Goal: Information Seeking & Learning: Learn about a topic

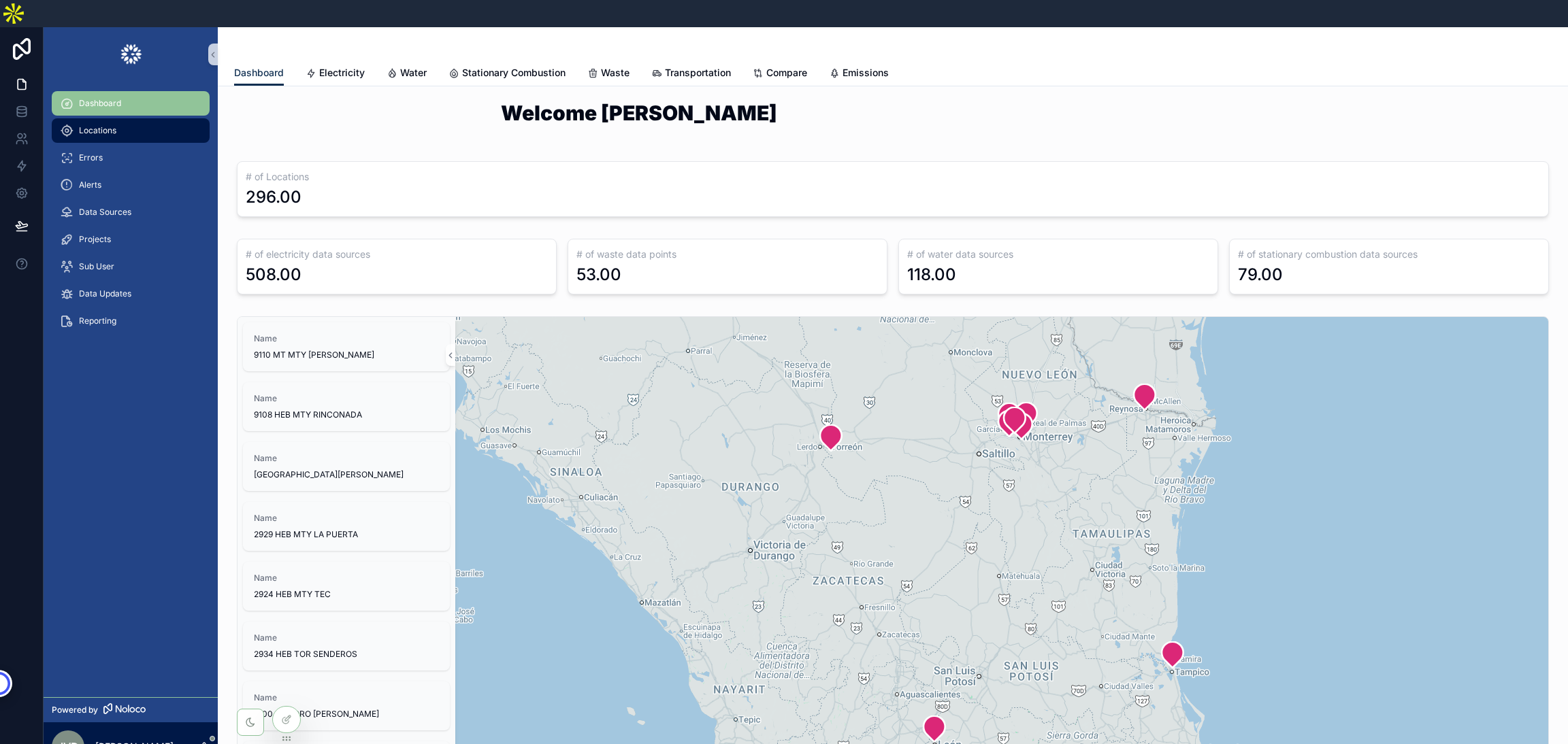
click at [108, 125] on span "Locations" at bounding box center [97, 130] width 37 height 11
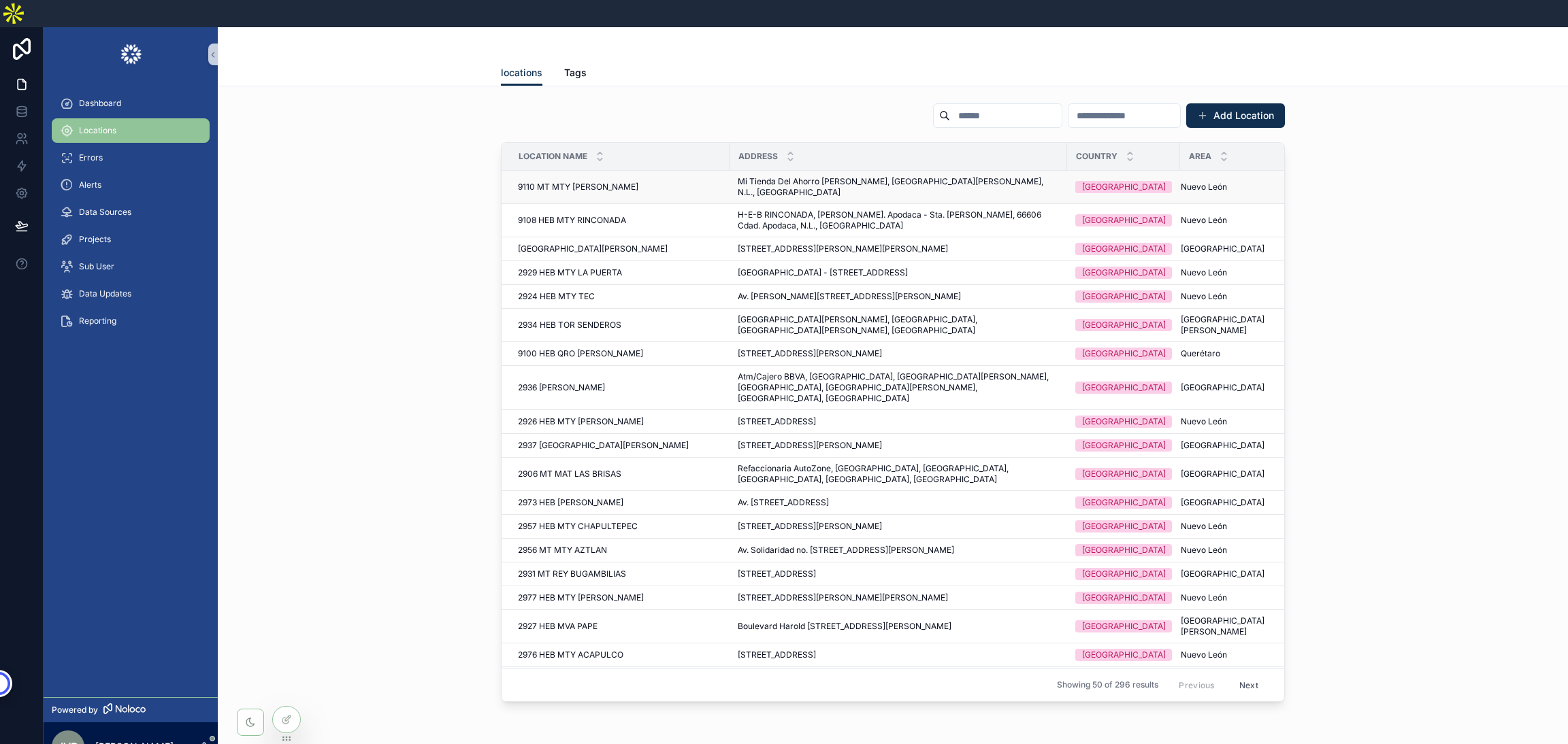
click at [546, 182] on span "9110 MT MTY [PERSON_NAME]" at bounding box center [578, 187] width 120 height 11
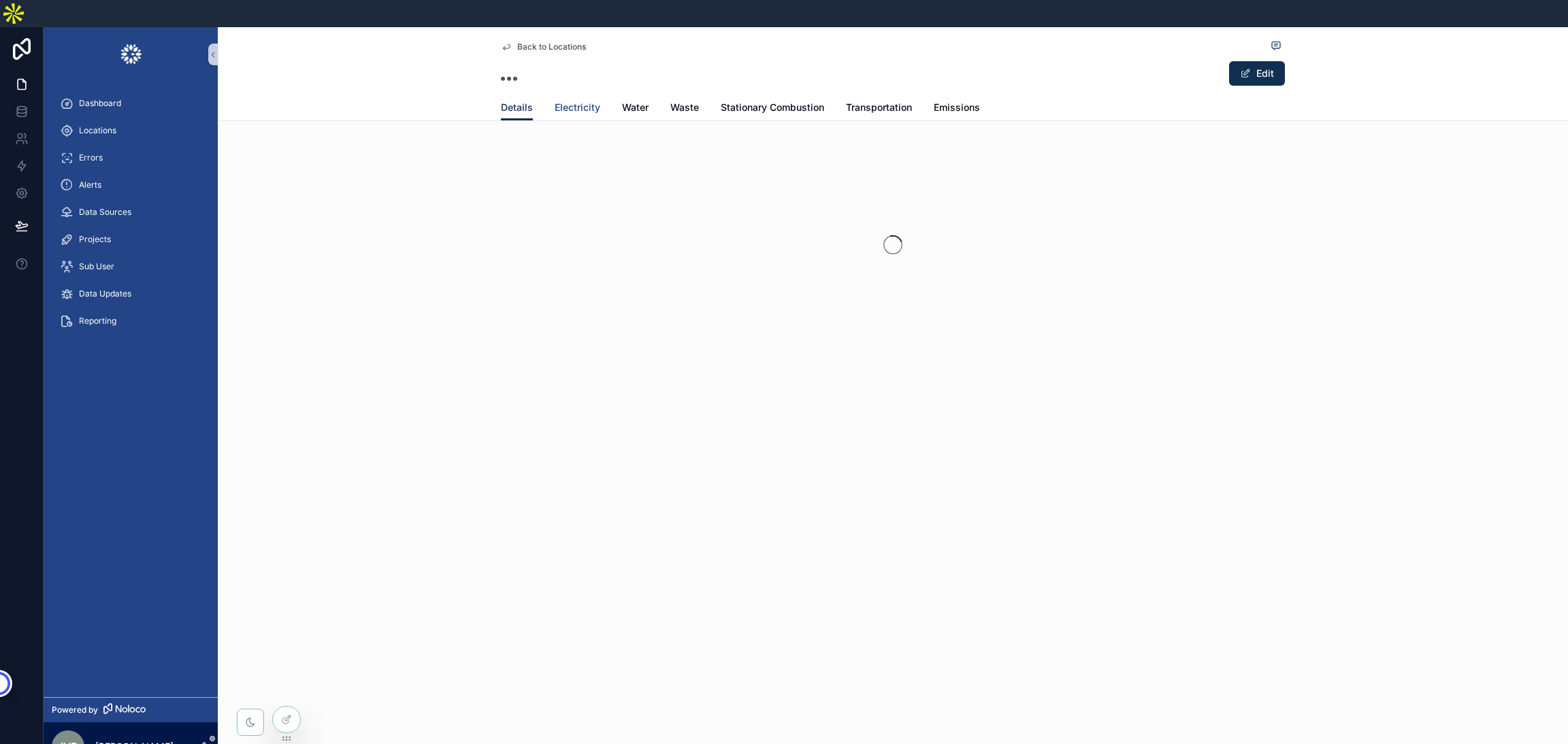
click at [583, 101] on span "Electricity" at bounding box center [578, 108] width 46 height 14
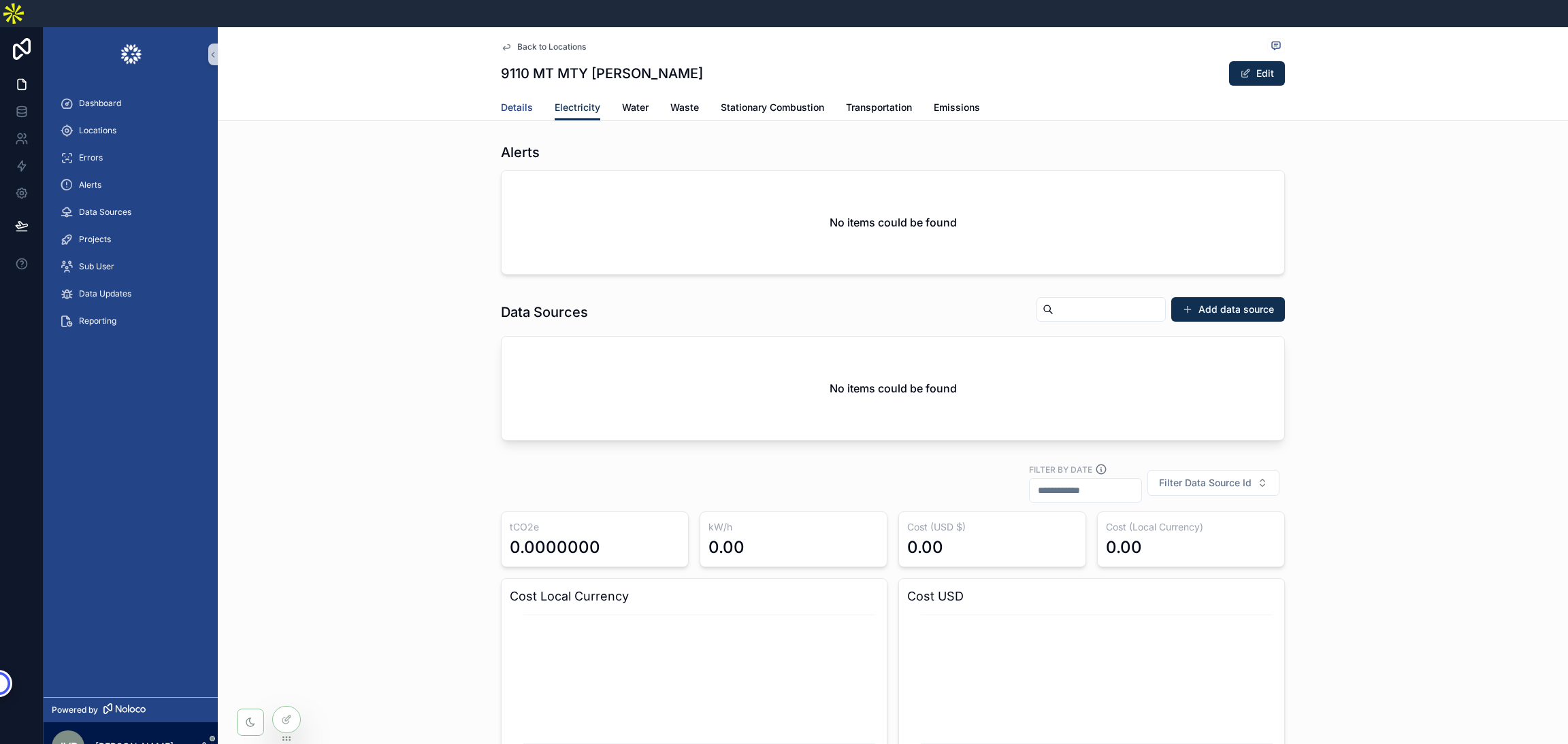
click at [518, 101] on span "Details" at bounding box center [517, 108] width 32 height 14
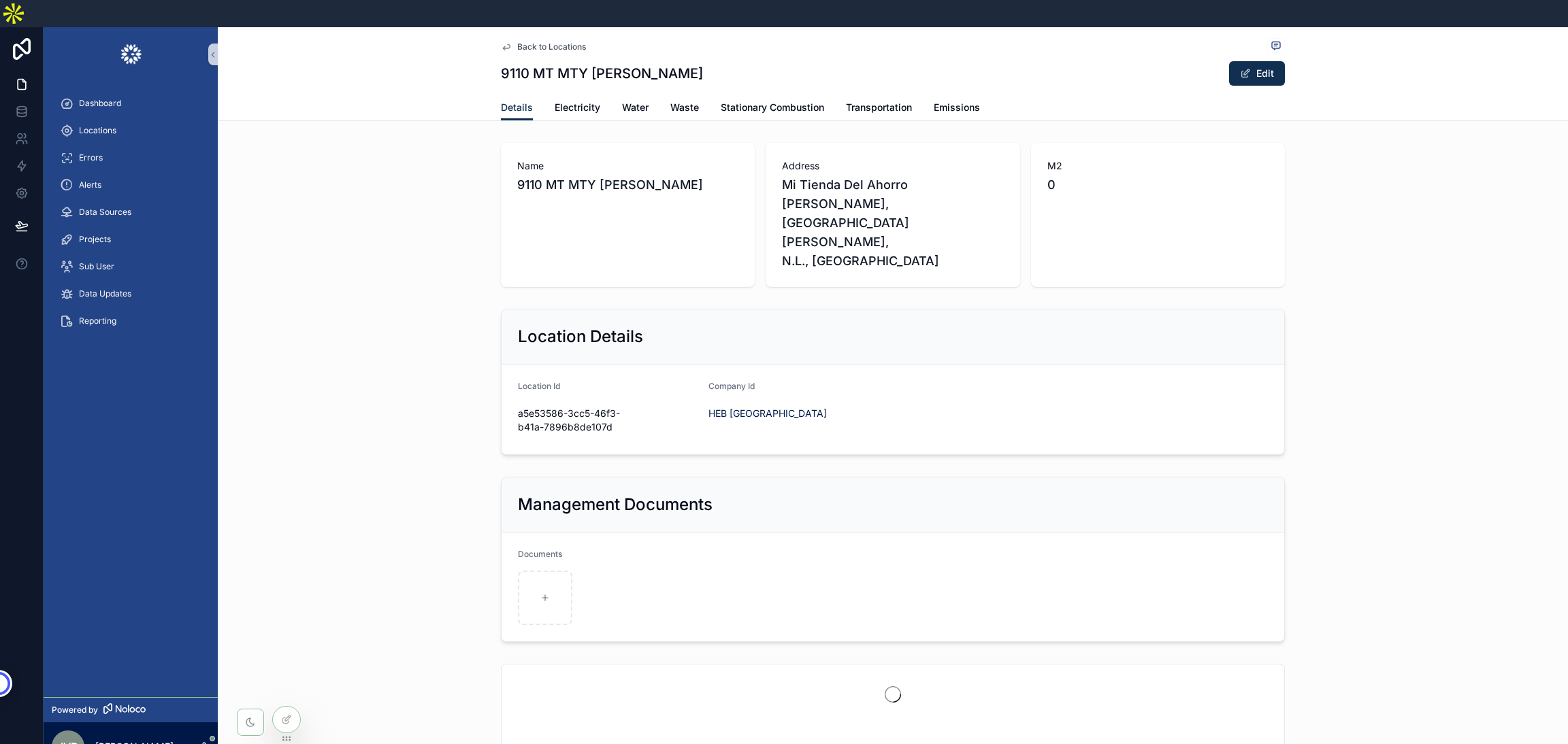
click at [536, 42] on span "Back to Locations" at bounding box center [551, 47] width 69 height 11
